Goal: Use online tool/utility: Utilize a website feature to perform a specific function

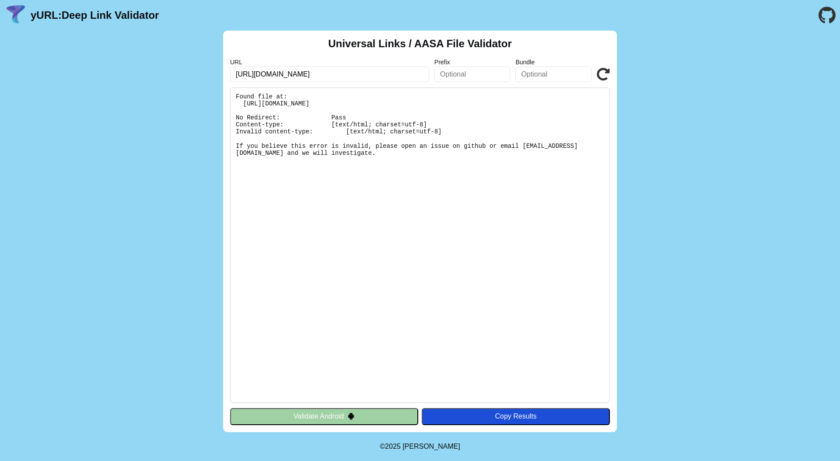
click at [388, 76] on input "https://citizen-sso.vnetraffic.gov.vn/" at bounding box center [329, 74] width 199 height 16
type input "[URL][DOMAIN_NAME]"
click button "Validate" at bounding box center [0, 0] width 0 height 0
click at [332, 418] on button "Validate Android" at bounding box center [324, 416] width 188 height 17
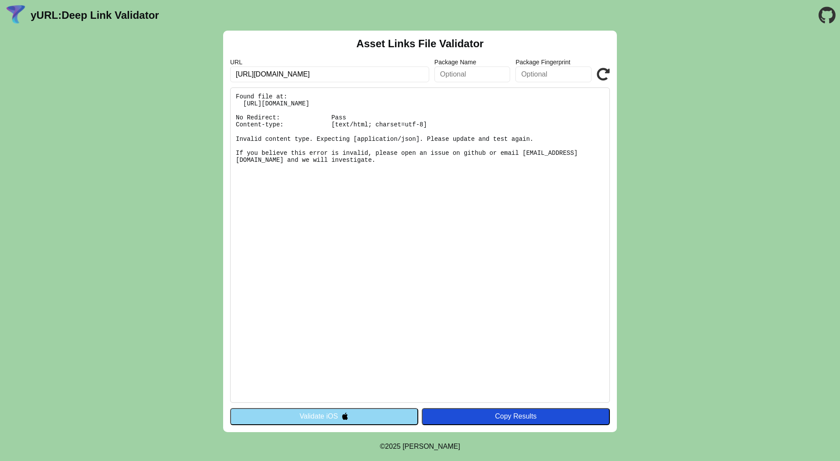
click at [422, 102] on pre "Found file at: [URL][DOMAIN_NAME] No Redirect: Pass Content-type: [text/html; c…" at bounding box center [420, 244] width 380 height 315
click at [422, 102] on pre "Found file at: https://citizen-sso.vnetraffic.gov.vn/.well-known/assetlinks.jso…" at bounding box center [420, 244] width 380 height 315
drag, startPoint x: 370, startPoint y: 74, endPoint x: 188, endPoint y: 73, distance: 182.4
click at [188, 73] on div "Asset Links File Validator URL https://citizen-sso.vnetraffic.gov.vn Package Na…" at bounding box center [420, 232] width 840 height 402
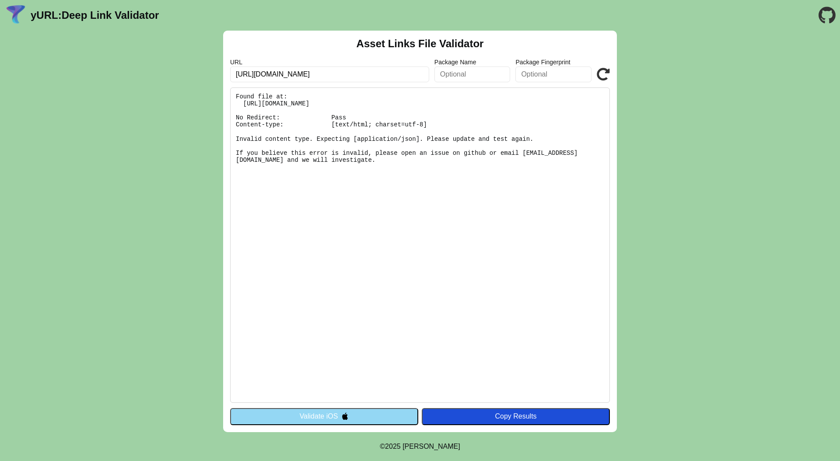
paste input "text"
type input "citizen-sso.vnetraffic.gov.vn"
click button "Validate" at bounding box center [0, 0] width 0 height 0
click at [353, 412] on button "Validate iOS" at bounding box center [324, 416] width 188 height 17
drag, startPoint x: 391, startPoint y: 104, endPoint x: 244, endPoint y: 102, distance: 147.9
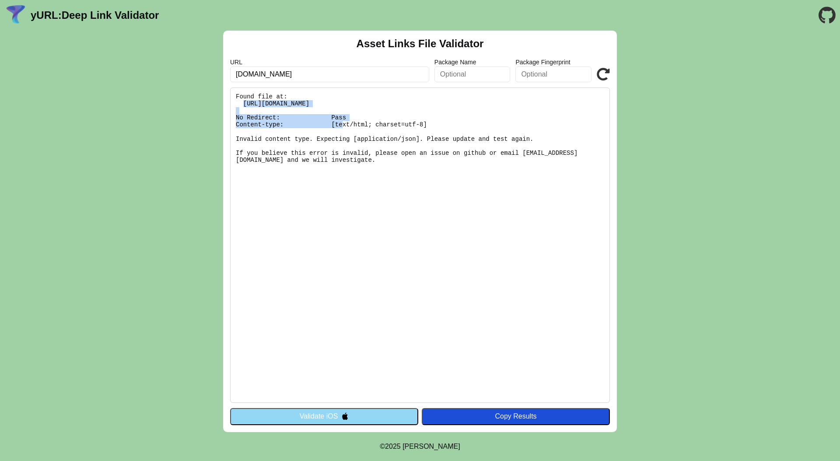
click at [244, 102] on pre "Found file at: https://citizen-sso.vnetraffic.gov.vn/.well-known/assetlinks.jso…" at bounding box center [420, 244] width 380 height 315
copy pre "https://citizen-sso.vnetraffic.gov.vn/.well-known/assetlinks.json"
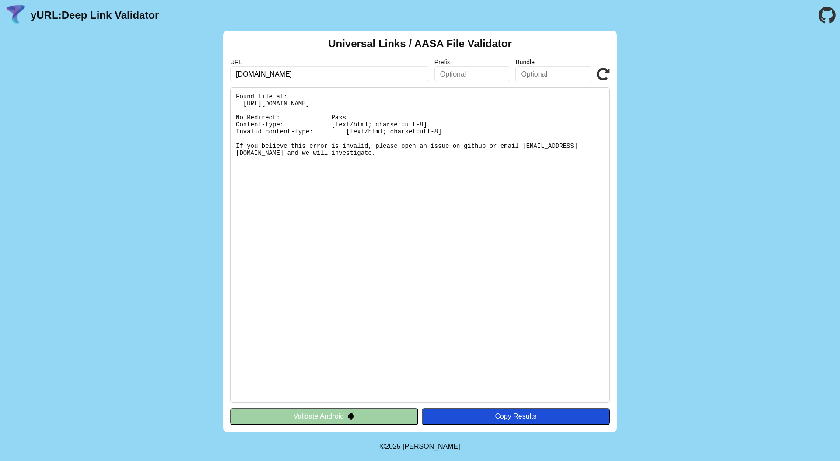
click at [470, 105] on pre "Found file at: [URL][DOMAIN_NAME] No Redirect: Pass Content-type: [text/html; c…" at bounding box center [420, 244] width 380 height 315
copy pre "https://citizen-sso.vnetraffic.gov.vn/.well-known/apple-app-site-association"
click at [518, 96] on pre "Found file at: [URL][DOMAIN_NAME] No Redirect: Pass Content-type: [text/html; c…" at bounding box center [420, 244] width 380 height 315
